Goal: Navigation & Orientation: Find specific page/section

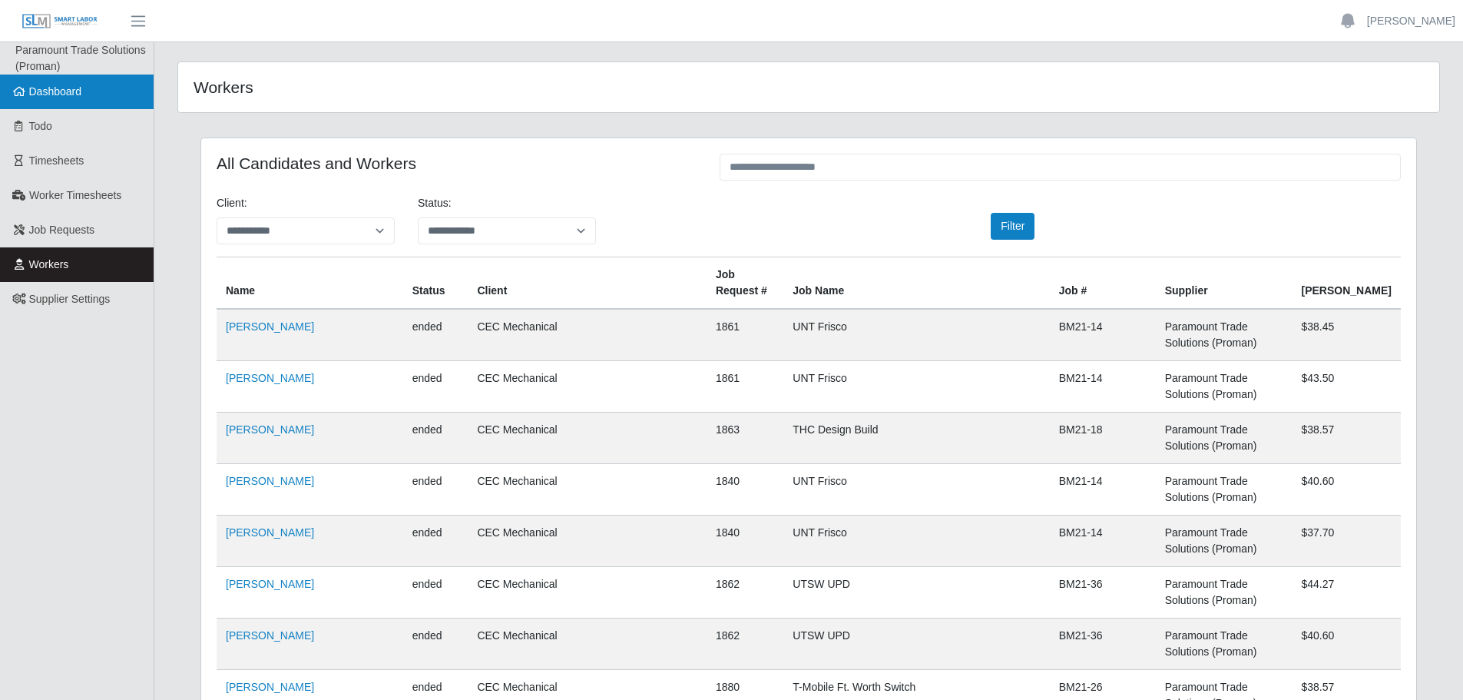
click at [75, 104] on link "Dashboard" at bounding box center [77, 92] width 154 height 35
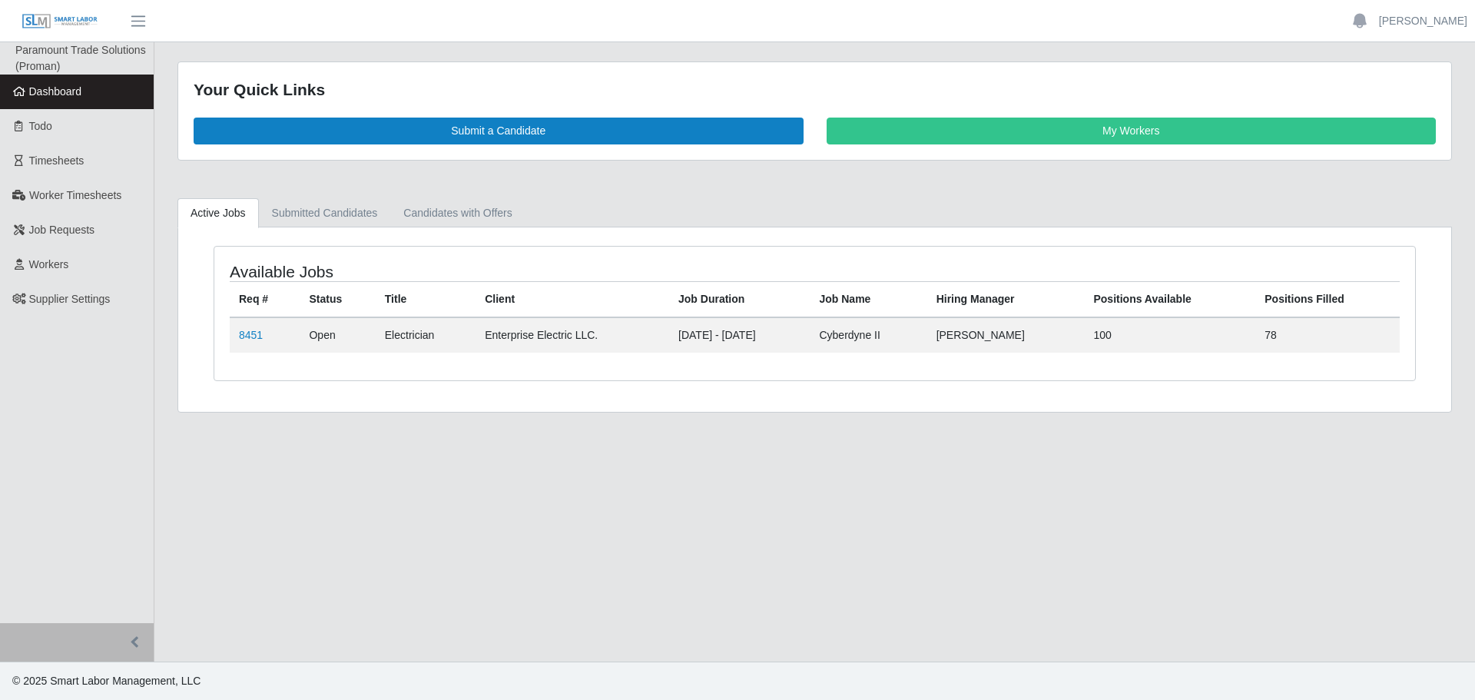
click at [416, 231] on div "Available Jobs Req # Status Title Client Job Duration Job Name Hiring Manager P…" at bounding box center [814, 319] width 1273 height 184
click at [416, 215] on link "Candidates with Offers" at bounding box center [457, 213] width 134 height 30
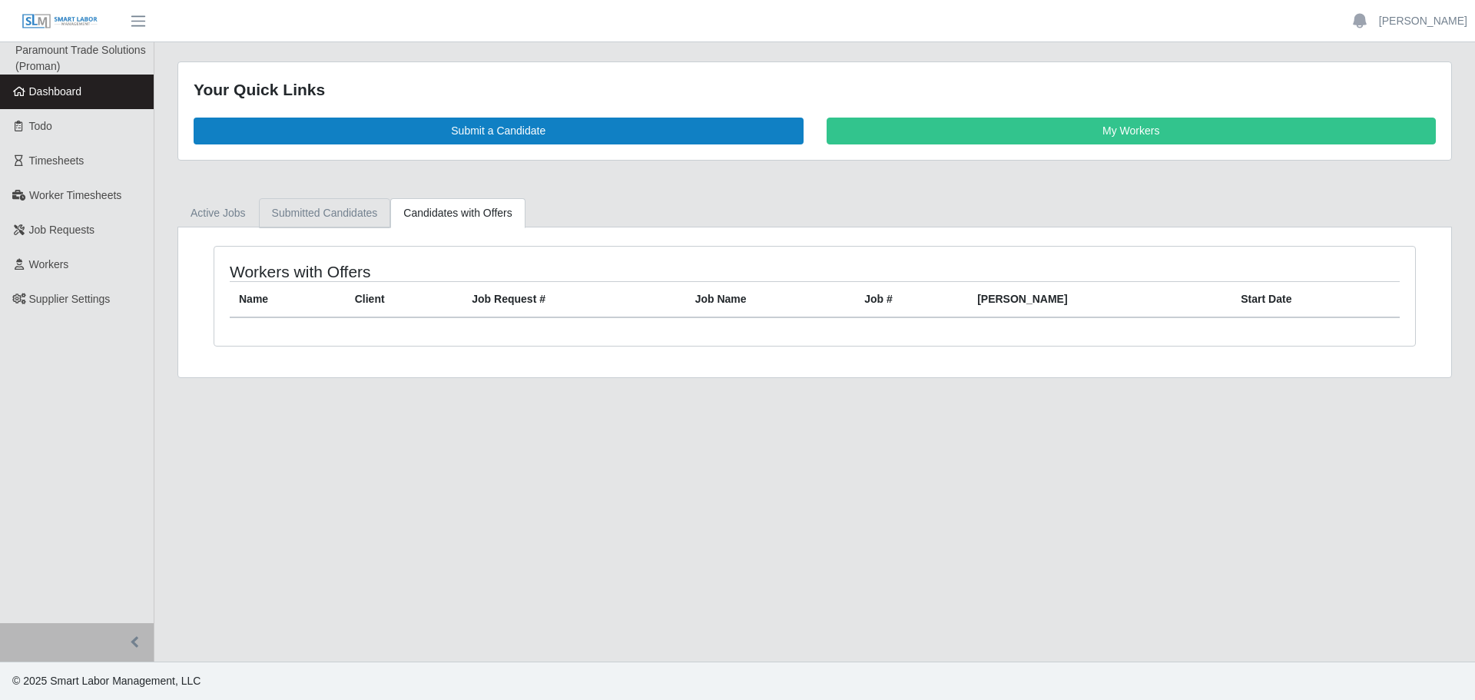
click at [352, 210] on link "Submitted Candidates" at bounding box center [325, 213] width 132 height 30
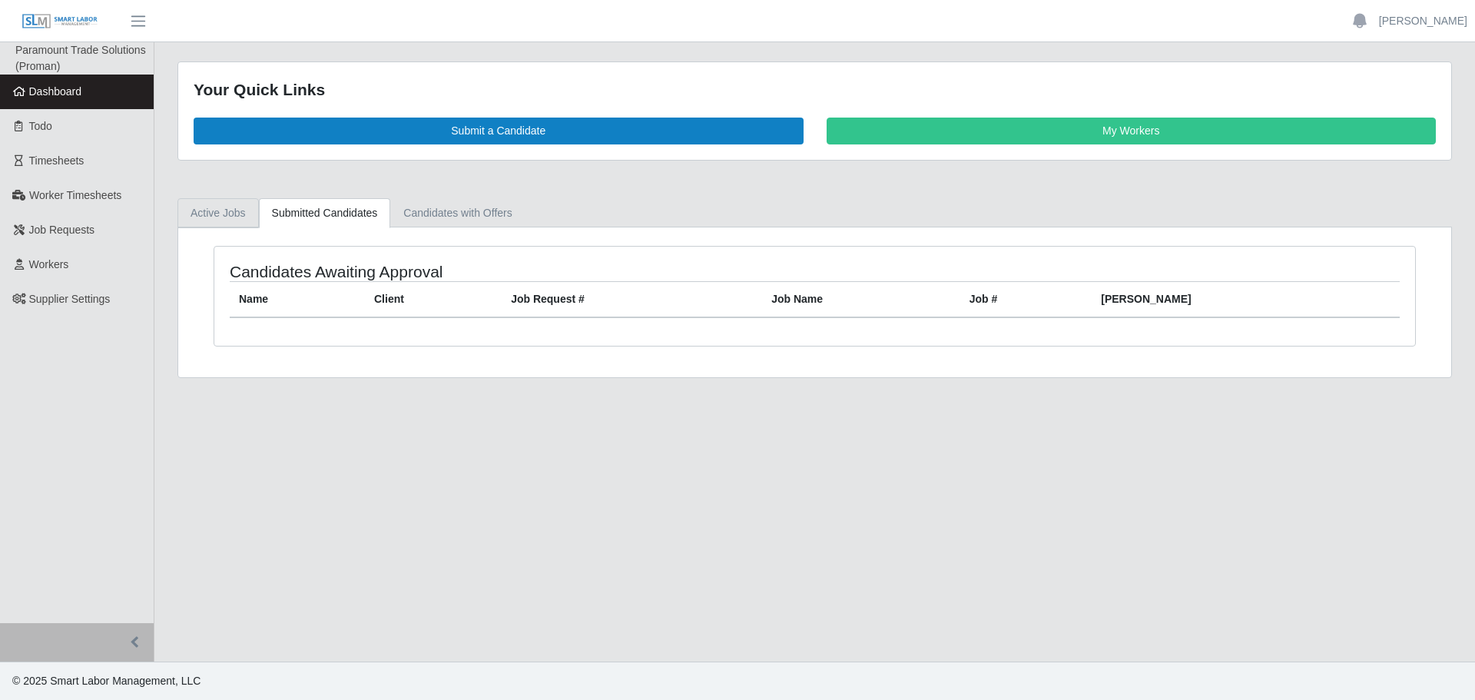
click at [204, 209] on link "Active Jobs" at bounding box center [217, 213] width 81 height 30
